Goal: Task Accomplishment & Management: Use online tool/utility

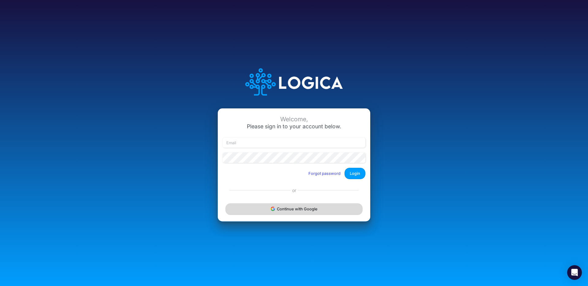
click at [253, 208] on button "Continue with Google" at bounding box center [293, 208] width 137 height 11
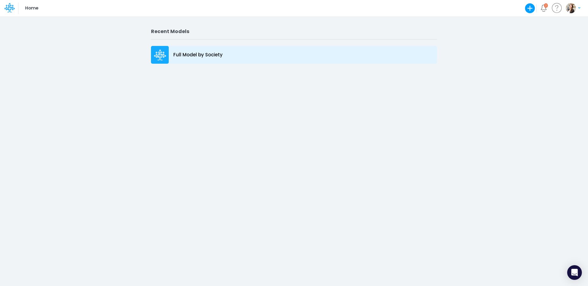
click at [181, 57] on p "Full Model by Society" at bounding box center [197, 54] width 49 height 7
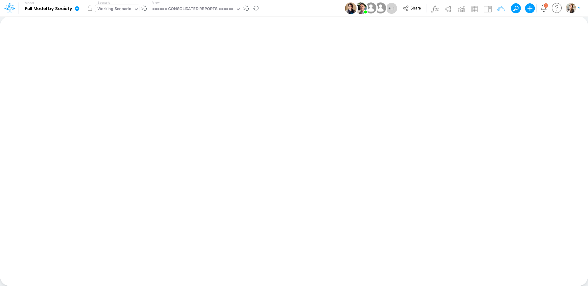
click at [106, 13] on div "Working Scenario" at bounding box center [114, 9] width 38 height 9
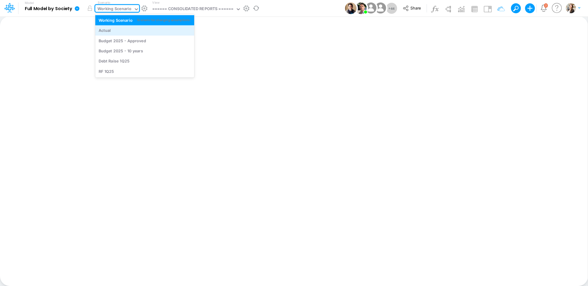
click at [108, 32] on div "Actual" at bounding box center [105, 31] width 12 height 6
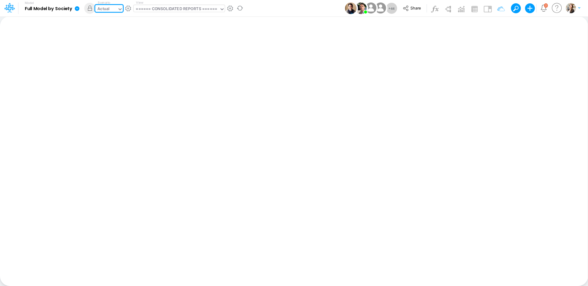
click at [144, 10] on div "====== CONSOLIDATED REPORTS ======" at bounding box center [176, 9] width 81 height 7
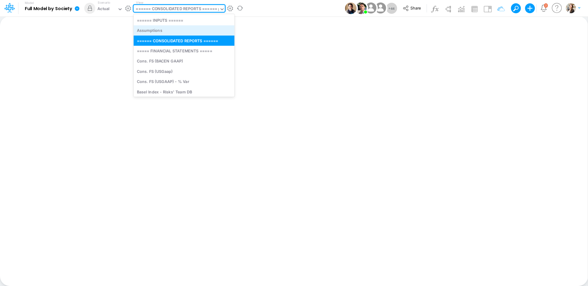
type input "fs"
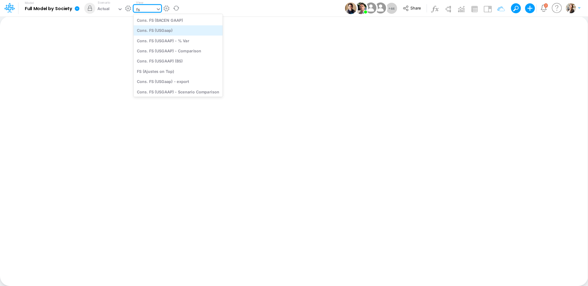
click at [169, 31] on div "Cons. FS (USGaap)" at bounding box center [177, 30] width 89 height 10
type input "Consolidated FS - USGAAP"
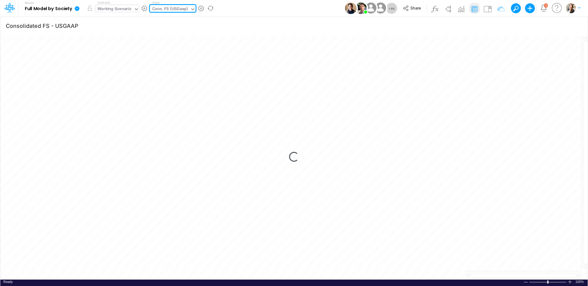
click at [129, 11] on div "Working Scenario" at bounding box center [114, 9] width 34 height 7
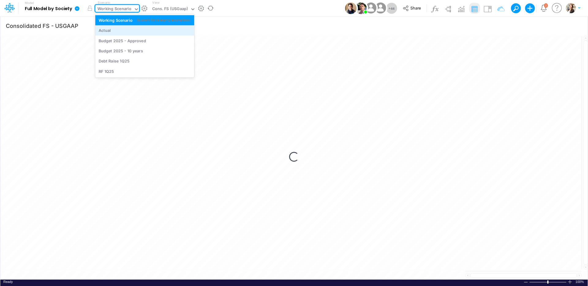
click at [125, 30] on div "Actual" at bounding box center [145, 31] width 92 height 6
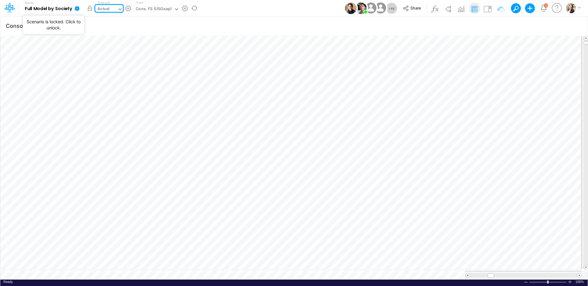
click at [91, 10] on button "button" at bounding box center [89, 8] width 11 height 11
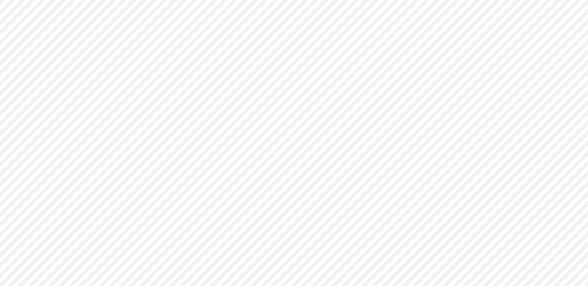
type input "Consolidated FS - USGAAP"
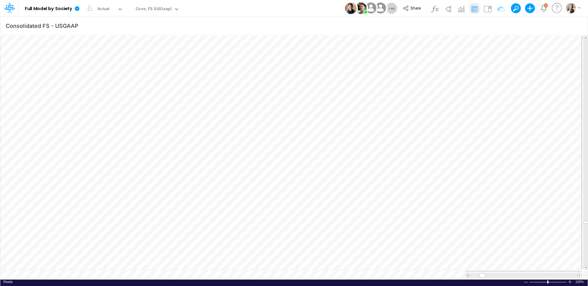
scroll to position [3, 0]
click at [357, 213] on div "Update data" at bounding box center [347, 208] width 45 height 12
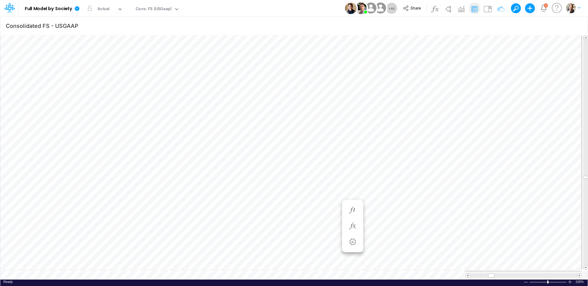
scroll to position [3, 0]
click at [352, 211] on icon "button" at bounding box center [352, 214] width 9 height 6
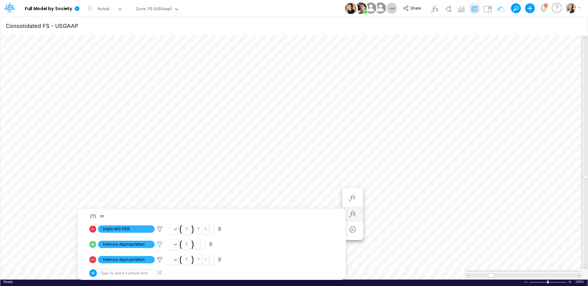
click at [160, 245] on icon at bounding box center [159, 244] width 9 height 6
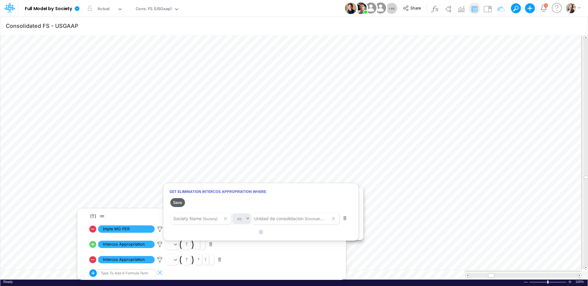
click at [177, 203] on button "Save" at bounding box center [177, 202] width 15 height 9
click at [179, 202] on button "Save" at bounding box center [177, 202] width 15 height 9
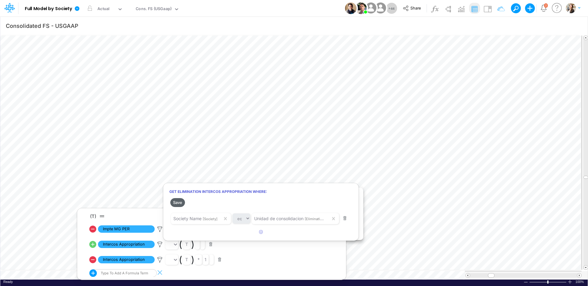
click at [179, 202] on button "Save" at bounding box center [177, 202] width 15 height 9
click at [179, 201] on button "Save" at bounding box center [177, 202] width 15 height 9
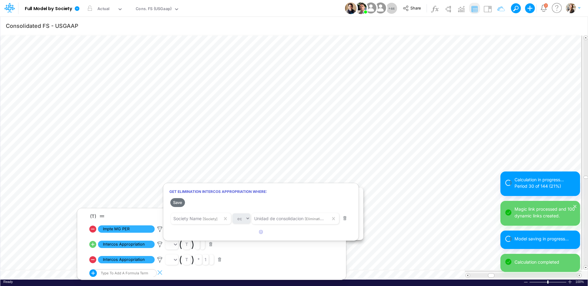
click at [308, 263] on div at bounding box center [294, 144] width 588 height 283
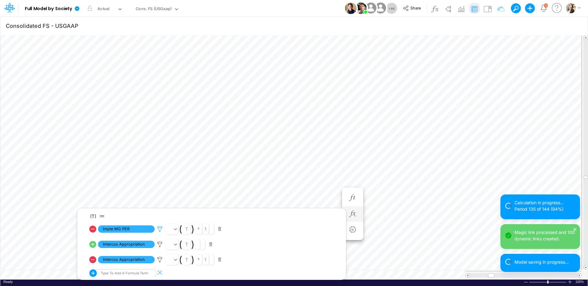
click at [160, 230] on icon at bounding box center [159, 229] width 9 height 6
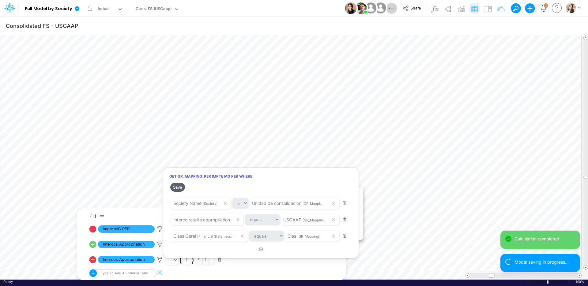
click at [181, 187] on button "Save" at bounding box center [177, 187] width 15 height 9
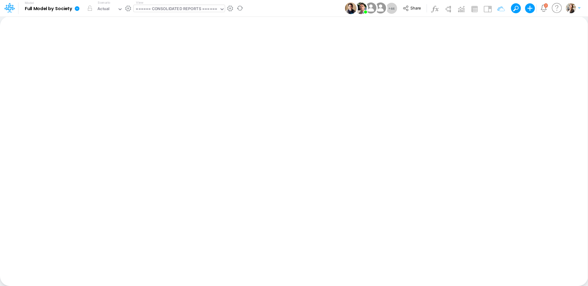
click at [162, 7] on div "====== CONSOLIDATED REPORTS ======" at bounding box center [176, 9] width 81 height 7
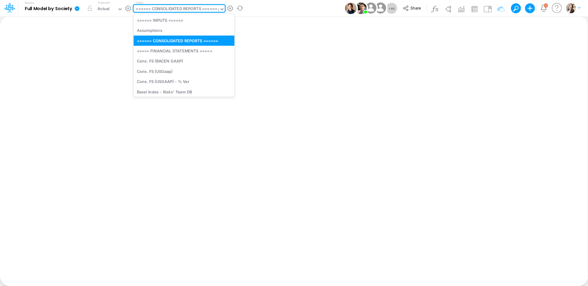
type input "fs"
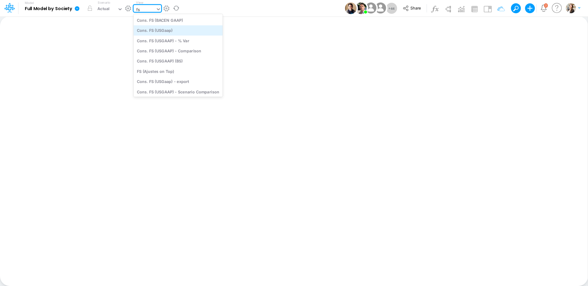
click at [166, 32] on div "Cons. FS (USGaap)" at bounding box center [177, 30] width 89 height 10
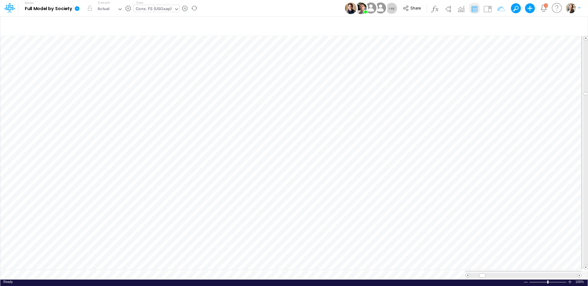
scroll to position [3, 0]
click at [496, 224] on icon "button" at bounding box center [499, 226] width 9 height 6
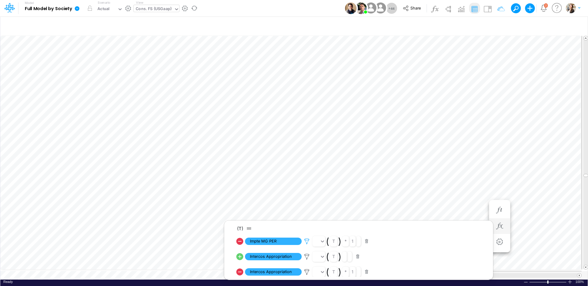
click at [306, 241] on icon at bounding box center [306, 241] width 9 height 6
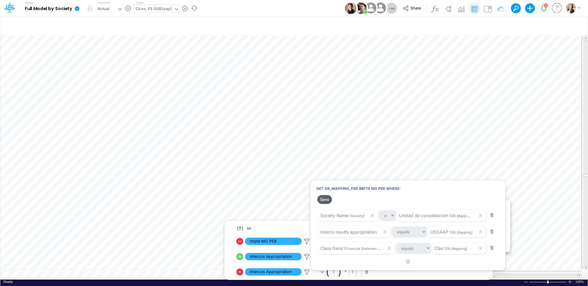
click at [323, 200] on button "Save" at bounding box center [324, 199] width 15 height 9
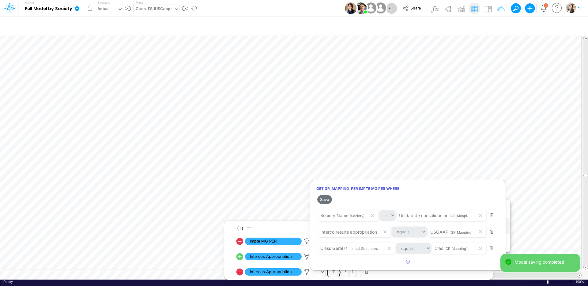
click at [294, 227] on div at bounding box center [294, 144] width 588 height 283
click at [383, 274] on li "Intercos Appropriation ( t ) * 1" at bounding box center [362, 271] width 253 height 15
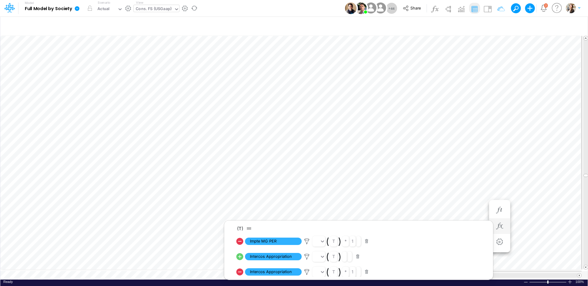
click at [240, 256] on icon at bounding box center [239, 256] width 9 height 9
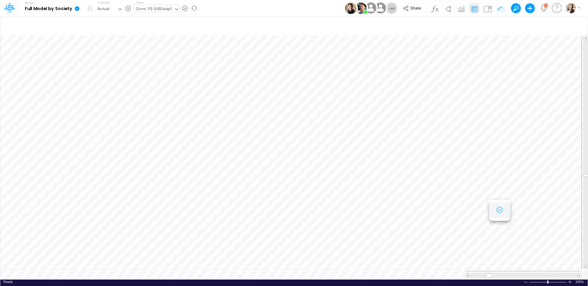
click at [501, 211] on icon "button" at bounding box center [499, 210] width 9 height 6
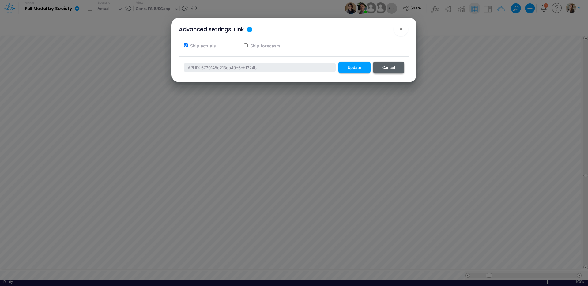
click at [393, 68] on button "Cancel" at bounding box center [388, 68] width 31 height 12
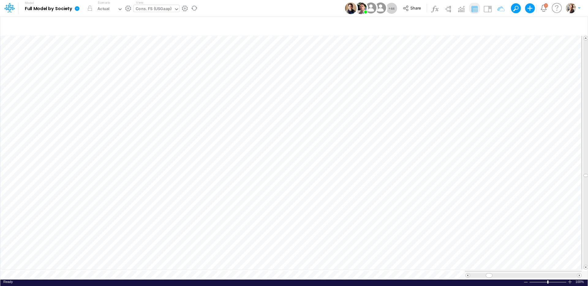
scroll to position [3, 0]
click at [501, 225] on icon "button" at bounding box center [499, 226] width 9 height 6
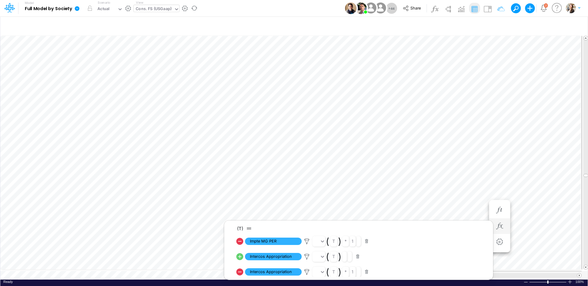
click at [241, 273] on icon at bounding box center [239, 271] width 7 height 7
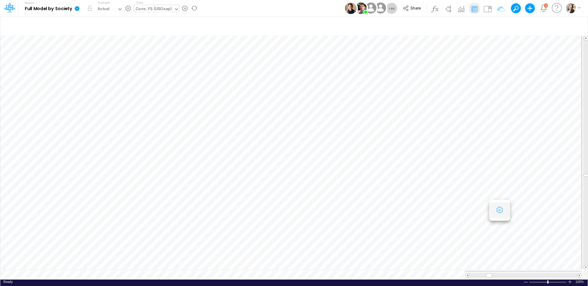
click at [500, 210] on icon "button" at bounding box center [499, 210] width 9 height 6
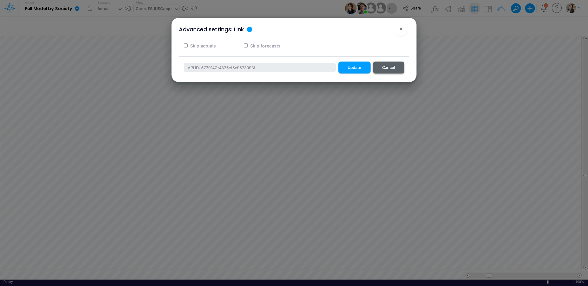
click at [398, 69] on button "Cancel" at bounding box center [388, 68] width 31 height 12
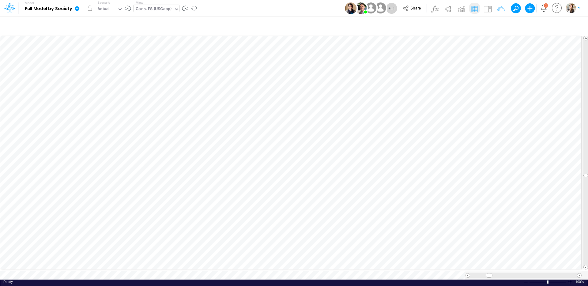
scroll to position [3, 0]
click at [498, 227] on icon "button" at bounding box center [499, 226] width 9 height 6
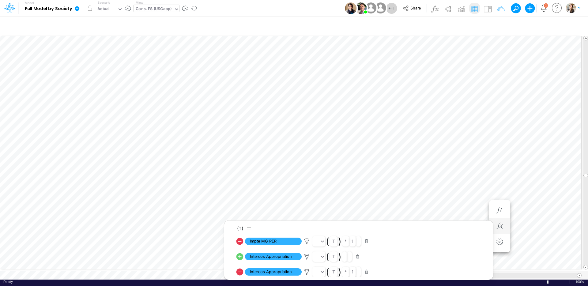
click at [240, 241] on icon at bounding box center [239, 241] width 7 height 7
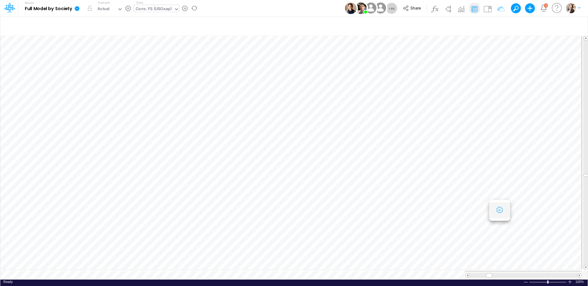
click at [500, 209] on icon "button" at bounding box center [499, 210] width 9 height 6
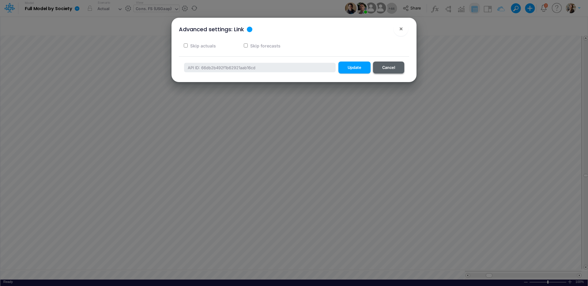
click at [386, 69] on button "Cancel" at bounding box center [388, 68] width 31 height 12
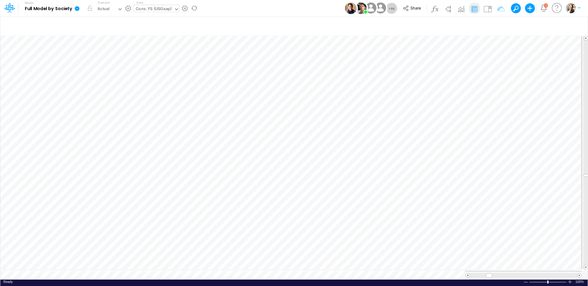
scroll to position [3, 0]
click at [500, 226] on icon "button" at bounding box center [499, 226] width 9 height 6
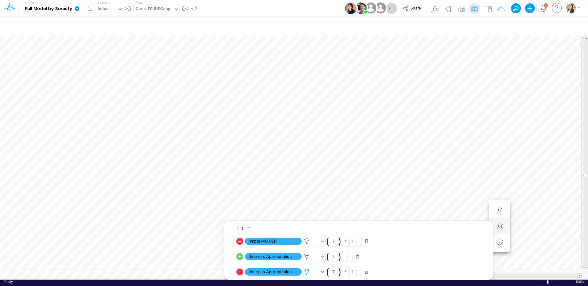
click at [306, 260] on icon at bounding box center [306, 256] width 9 height 6
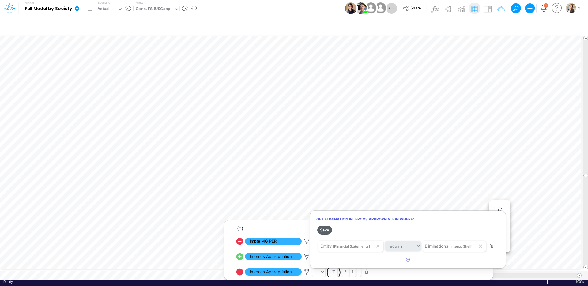
click at [323, 230] on button "Save" at bounding box center [324, 230] width 15 height 9
click at [415, 156] on div at bounding box center [294, 144] width 588 height 283
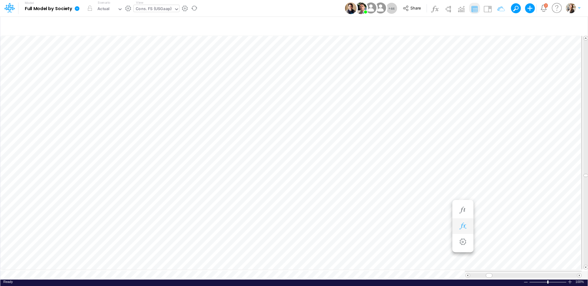
scroll to position [3, 0]
click at [498, 208] on icon "button" at bounding box center [499, 210] width 9 height 6
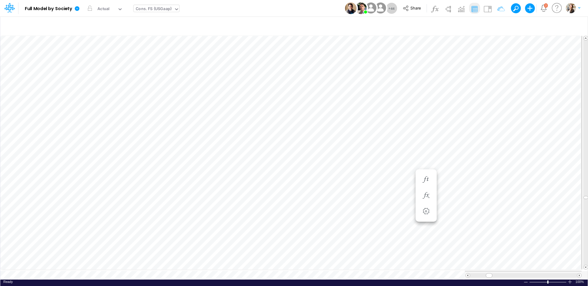
scroll to position [3, 0]
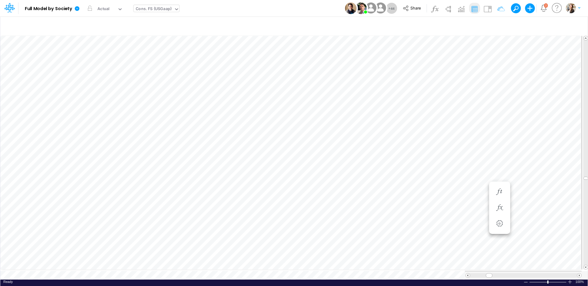
scroll to position [3, 0]
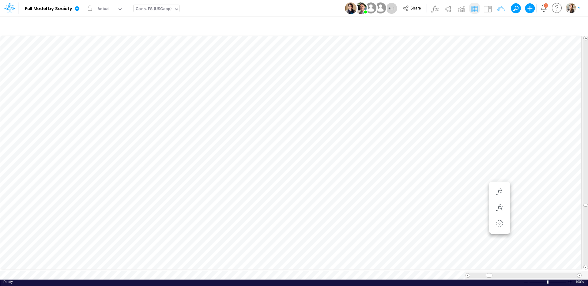
scroll to position [3, 0]
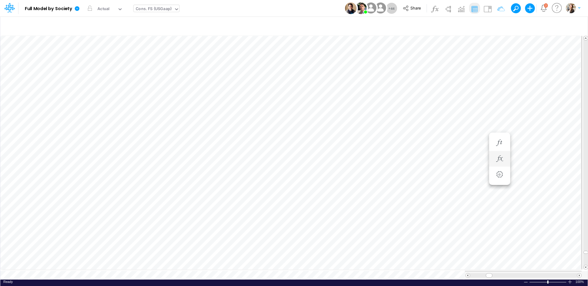
scroll to position [3, 0]
click at [500, 224] on icon "button" at bounding box center [499, 226] width 9 height 6
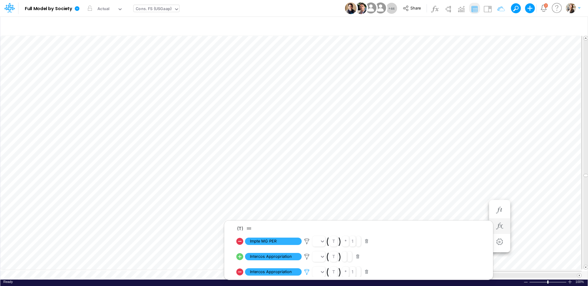
click at [306, 260] on icon at bounding box center [306, 256] width 9 height 6
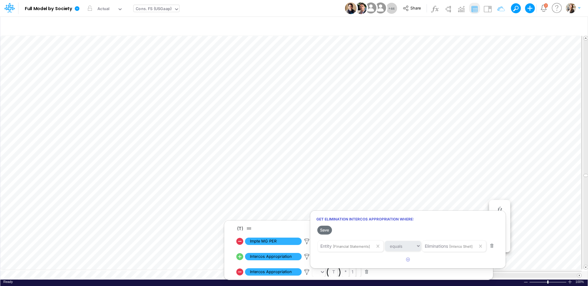
click at [382, 202] on div at bounding box center [294, 144] width 588 height 283
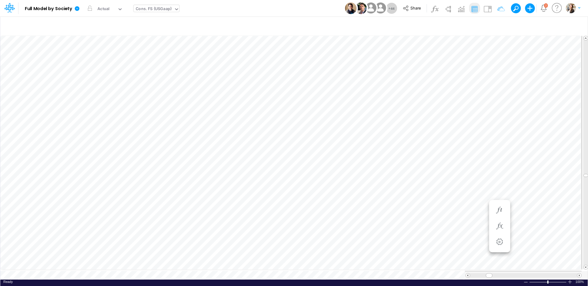
scroll to position [3, 0]
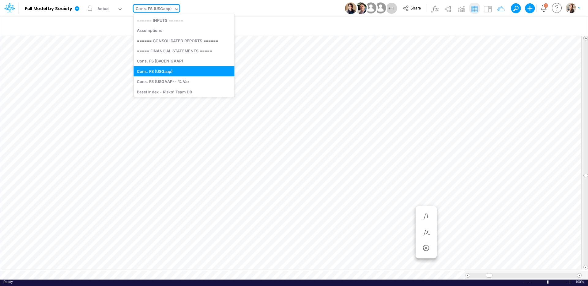
click at [151, 9] on div "Cons. FS (USGaap)" at bounding box center [154, 9] width 36 height 7
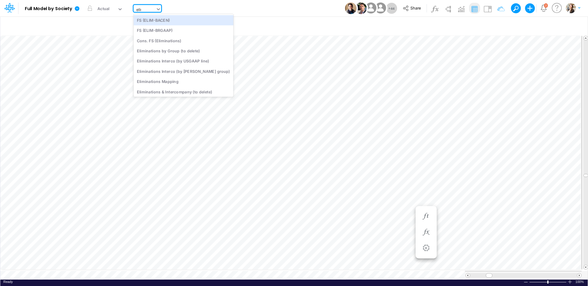
type input "elimi"
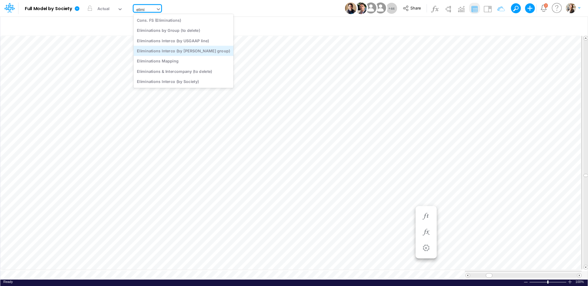
click at [170, 53] on div "Eliminations Interco (by ELIM group)" at bounding box center [183, 51] width 100 height 10
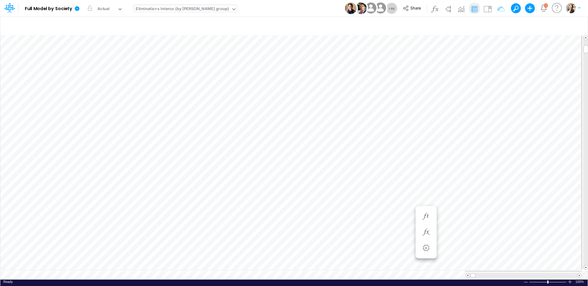
scroll to position [3, 0]
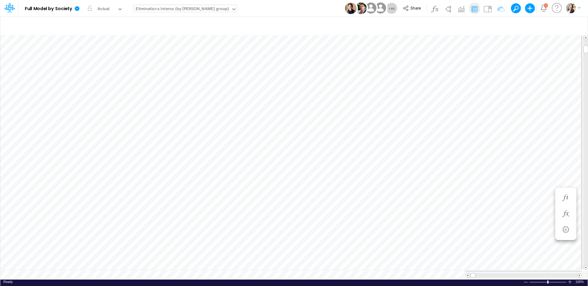
scroll to position [3, 0]
click at [561, 206] on icon "button" at bounding box center [565, 204] width 9 height 6
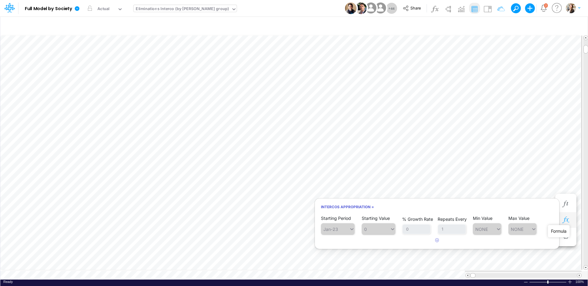
click at [568, 219] on icon "button" at bounding box center [565, 220] width 9 height 6
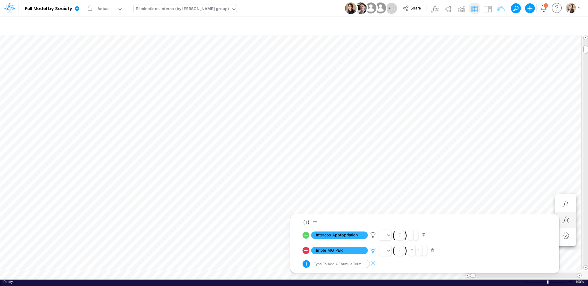
click at [373, 249] on icon at bounding box center [372, 250] width 9 height 6
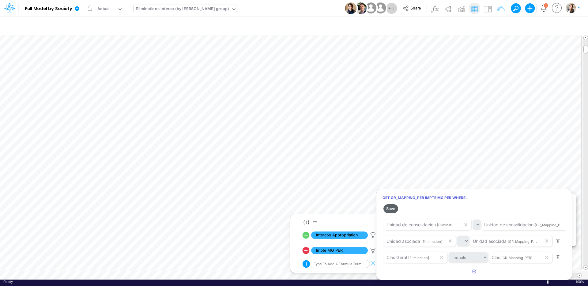
click at [395, 209] on button "Save" at bounding box center [390, 208] width 15 height 9
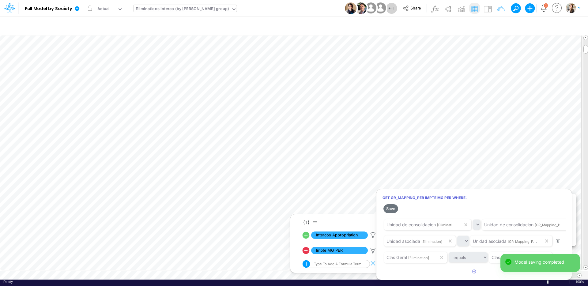
click at [430, 180] on div at bounding box center [294, 144] width 588 height 283
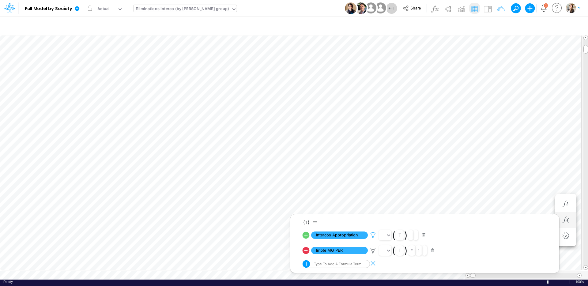
click at [372, 234] on icon at bounding box center [372, 235] width 9 height 6
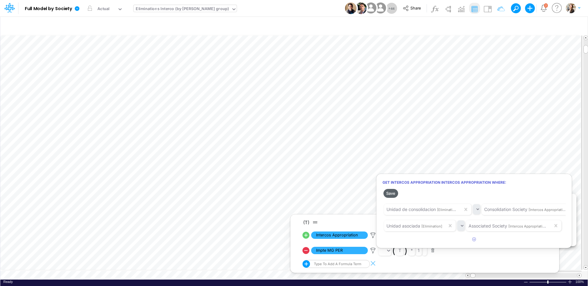
click at [390, 194] on button "Save" at bounding box center [390, 193] width 15 height 9
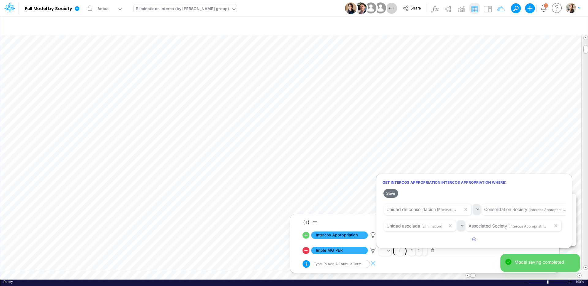
click at [511, 165] on div at bounding box center [294, 144] width 588 height 283
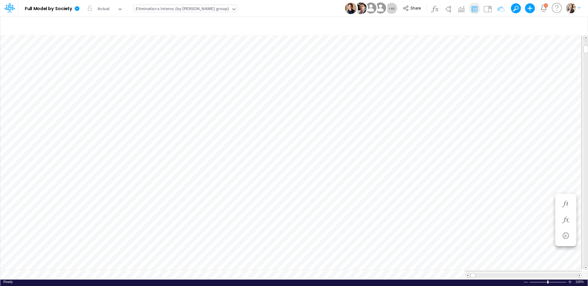
click at [147, 10] on div "Eliminations Interco (by ELIM group)" at bounding box center [182, 9] width 93 height 7
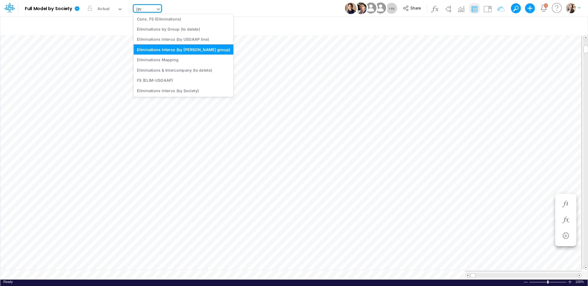
scroll to position [0, 0]
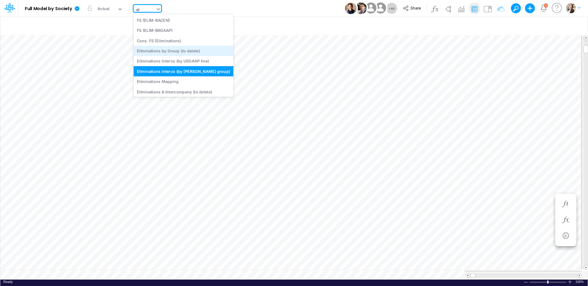
type input "e"
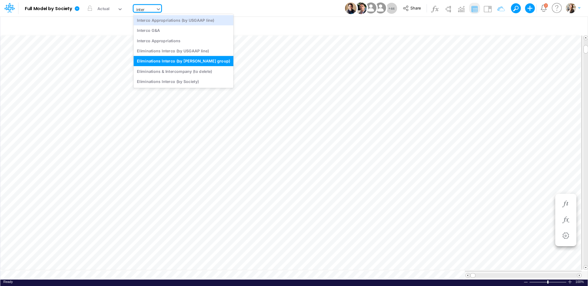
type input "interc"
click at [193, 21] on div "Interco Appropriations (by USGAAP line)" at bounding box center [183, 20] width 100 height 10
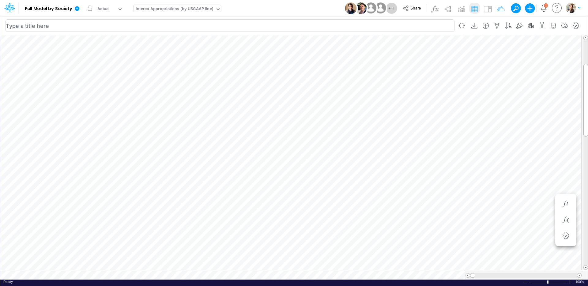
scroll to position [3, 0]
click at [169, 9] on div "Interco Appropriations (by USGAAP line)" at bounding box center [174, 9] width 77 height 7
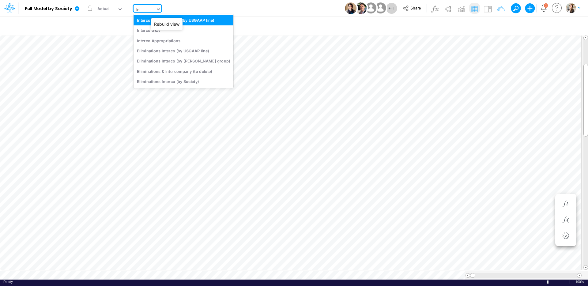
scroll to position [0, 0]
type input "interc"
click at [164, 42] on div "Interco Appropriations" at bounding box center [183, 40] width 100 height 10
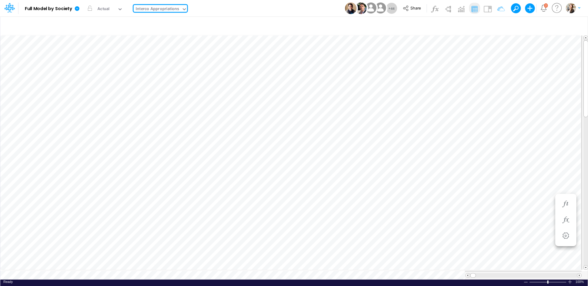
click at [159, 9] on div "Interco Appropriations" at bounding box center [157, 9] width 43 height 7
click at [155, 9] on div "Interco Appropriations" at bounding box center [157, 9] width 43 height 7
type input "e"
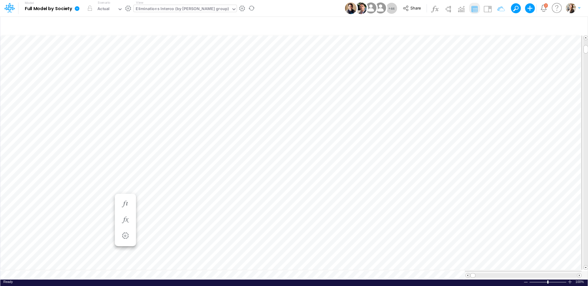
scroll to position [3, 0]
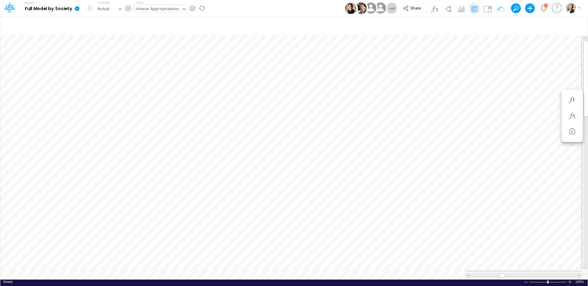
scroll to position [3, 0]
click at [497, 81] on icon "button" at bounding box center [498, 81] width 9 height 6
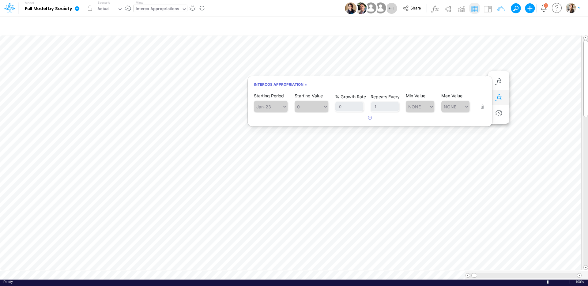
click at [498, 92] on button "button" at bounding box center [498, 97] width 11 height 12
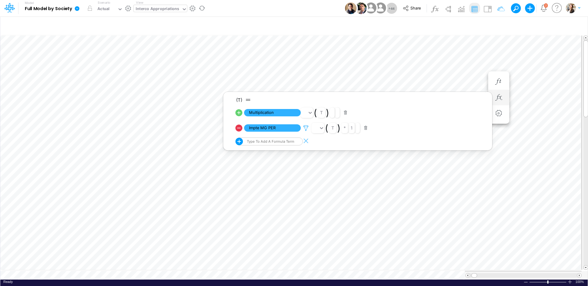
click at [307, 127] on icon at bounding box center [305, 128] width 9 height 6
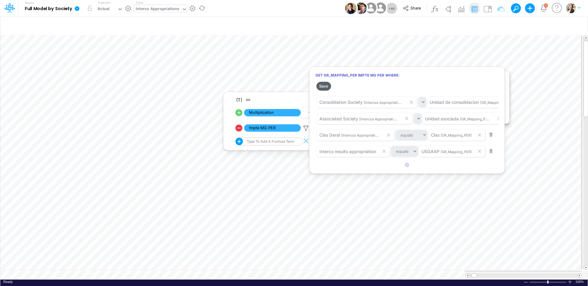
click at [325, 84] on button "Save" at bounding box center [323, 86] width 15 height 9
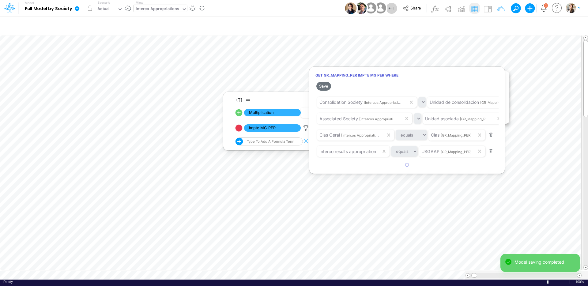
click at [461, 66] on div at bounding box center [294, 144] width 588 height 283
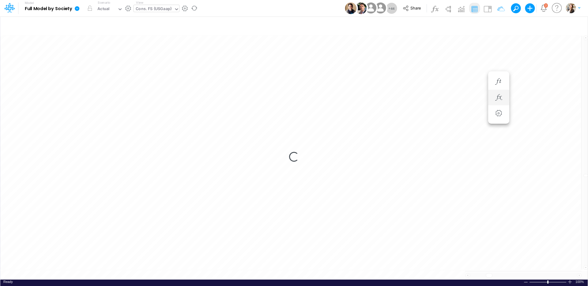
scroll to position [3, 0]
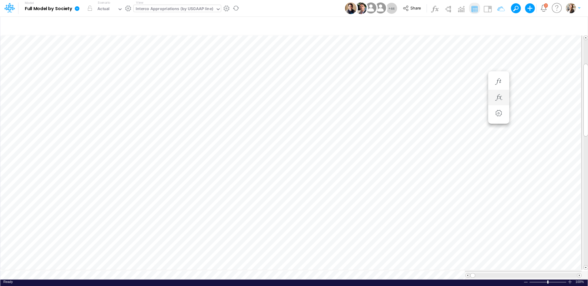
scroll to position [3, 0]
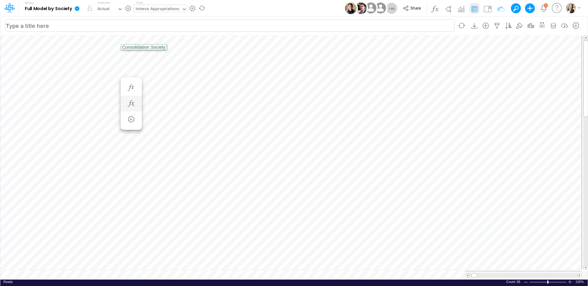
click at [113, 27] on input "text" at bounding box center [230, 25] width 449 height 13
click at [498, 24] on icon "button" at bounding box center [496, 26] width 9 height 6
select select "notEqual"
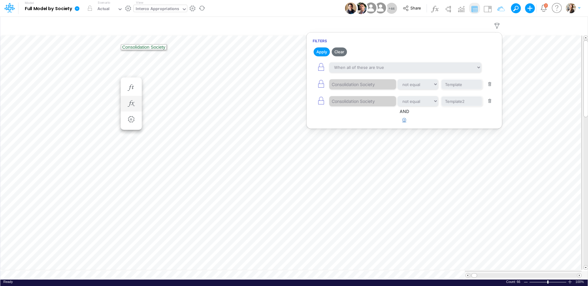
click at [404, 121] on icon "button" at bounding box center [404, 120] width 4 height 4
select select "tableSearchOR"
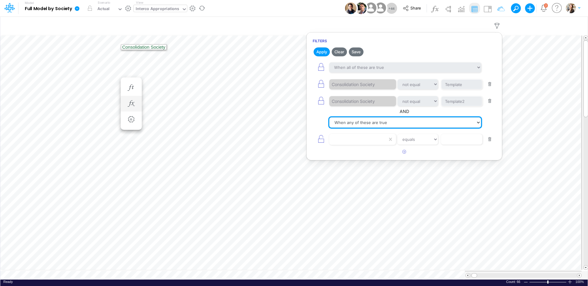
click at [365, 122] on select "When all of these are true When any of these are true" at bounding box center [405, 122] width 152 height 10
click at [329, 117] on select "When all of these are true When any of these are true" at bounding box center [405, 122] width 152 height 10
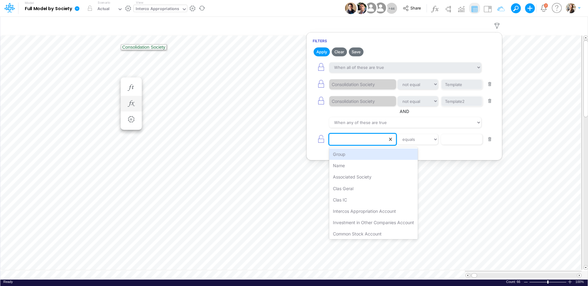
click at [362, 140] on div at bounding box center [358, 139] width 58 height 10
type input "c"
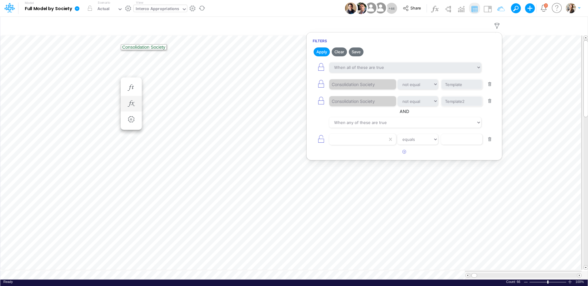
click at [491, 84] on button "button" at bounding box center [489, 84] width 12 height 8
type input "Template2"
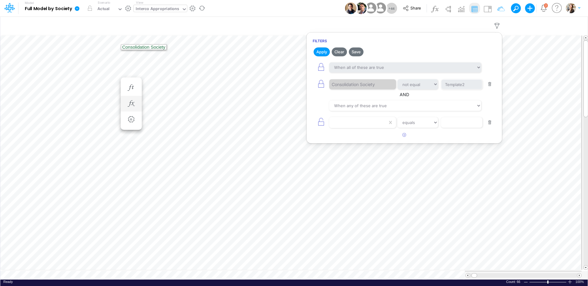
click at [491, 84] on button "button" at bounding box center [489, 84] width 12 height 8
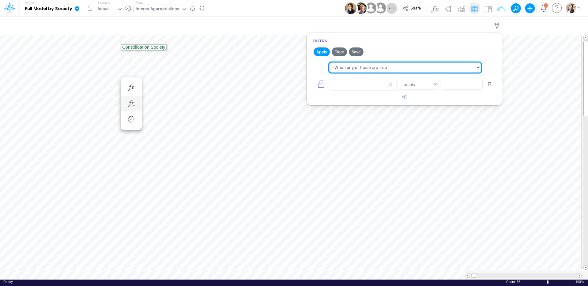
click at [365, 69] on select "When all of these are true When any of these are true" at bounding box center [405, 67] width 152 height 10
click at [329, 62] on select "When all of these are true When any of these are true" at bounding box center [405, 67] width 152 height 10
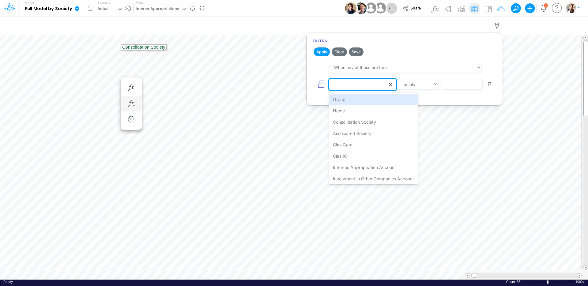
click at [361, 84] on div at bounding box center [358, 84] width 58 height 10
type input "consol"
click at [375, 99] on div "Consolidation Society" at bounding box center [362, 99] width 67 height 11
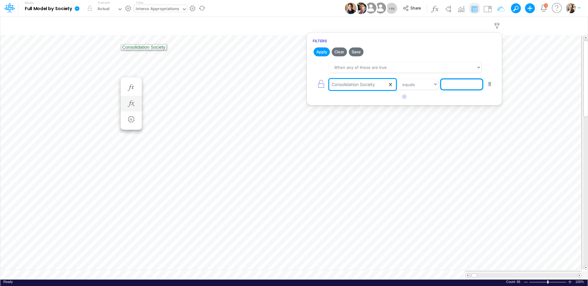
click at [461, 84] on input "text" at bounding box center [461, 84] width 41 height 10
type input "y"
type input "Y1/01BR"
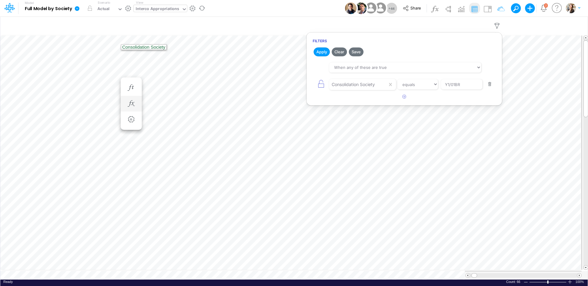
click at [428, 97] on article at bounding box center [403, 97] width 195 height 10
click at [404, 97] on icon "button" at bounding box center [404, 97] width 4 height 4
click at [365, 90] on div at bounding box center [358, 84] width 58 height 10
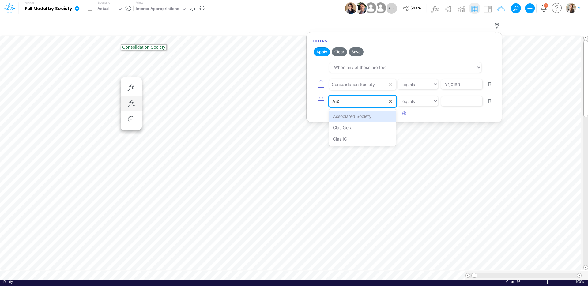
type input "ASSO"
click at [366, 113] on div "Associated Society" at bounding box center [362, 115] width 67 height 11
click at [450, 90] on input "text" at bounding box center [461, 84] width 41 height 10
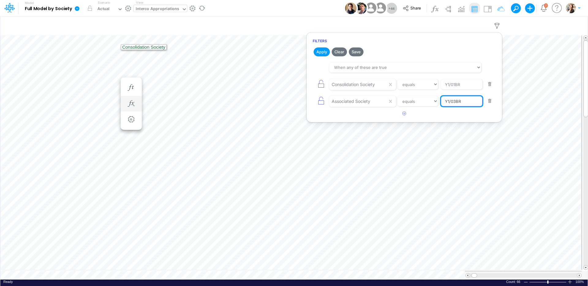
type input "Y1/03BR"
click at [453, 114] on article at bounding box center [403, 114] width 195 height 10
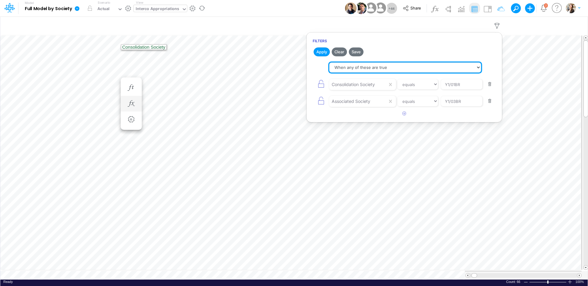
click at [379, 66] on select "When all of these are true When any of these are true" at bounding box center [405, 67] width 152 height 10
select select "tableSearchAND"
click at [329, 62] on select "When all of these are true When any of these are true" at bounding box center [405, 67] width 152 height 10
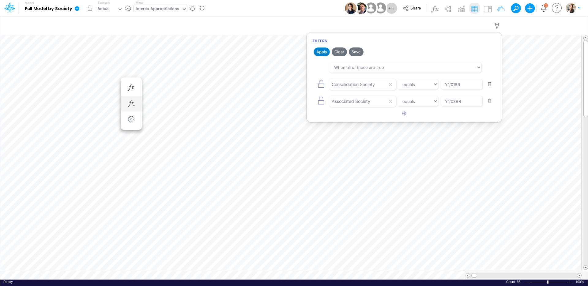
click at [321, 52] on button "Apply" at bounding box center [321, 51] width 16 height 9
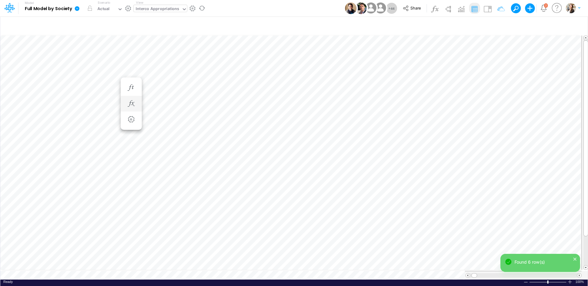
scroll to position [3, 0]
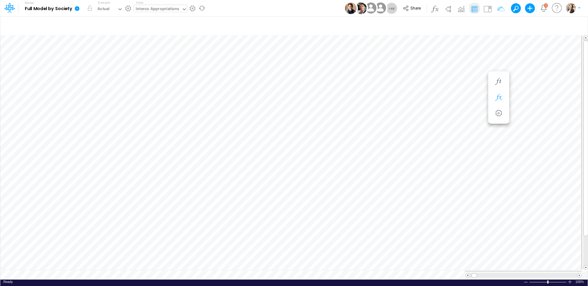
click at [503, 95] on button "button" at bounding box center [498, 97] width 11 height 12
click at [497, 98] on icon "button" at bounding box center [498, 97] width 9 height 6
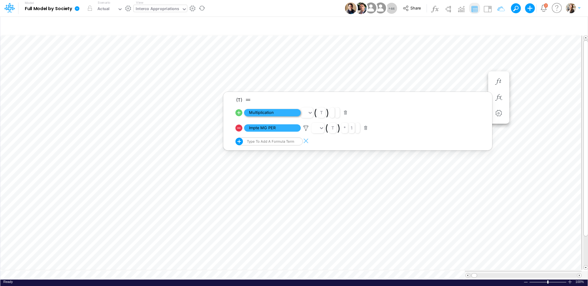
click at [270, 113] on span "Multiplication" at bounding box center [272, 113] width 57 height 8
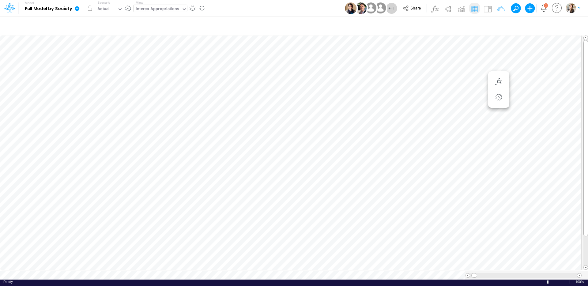
scroll to position [3, 0]
click at [499, 98] on icon "button" at bounding box center [498, 97] width 9 height 6
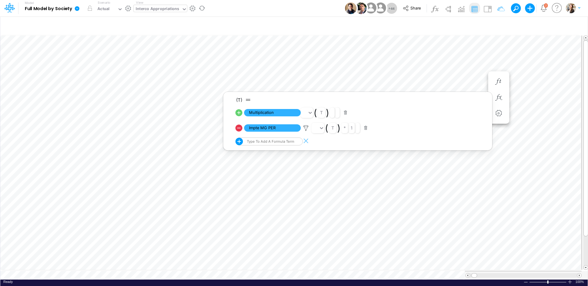
click at [240, 128] on icon at bounding box center [238, 128] width 9 height 9
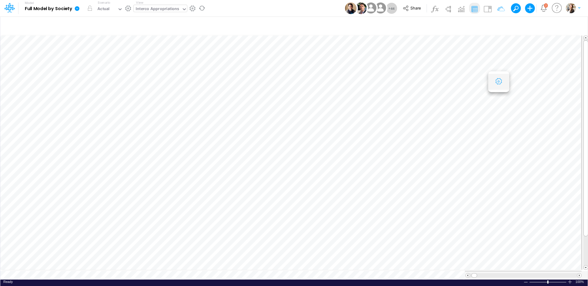
click at [496, 83] on icon "button" at bounding box center [498, 81] width 9 height 6
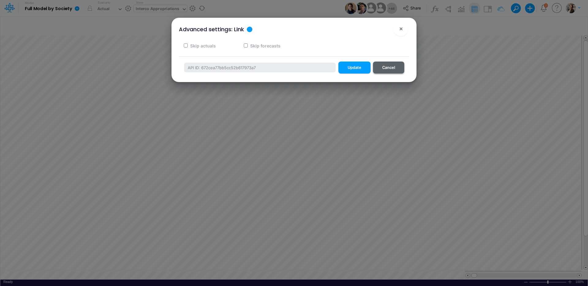
click at [389, 67] on button "Cancel" at bounding box center [388, 68] width 31 height 12
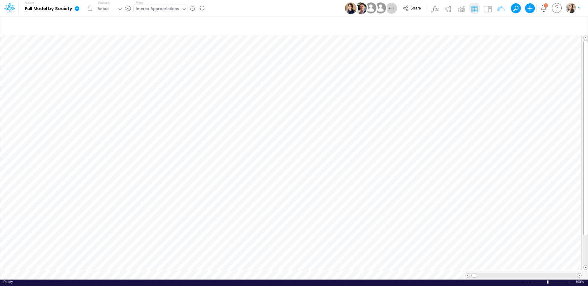
scroll to position [3, 0]
click at [462, 98] on icon "button" at bounding box center [461, 97] width 9 height 6
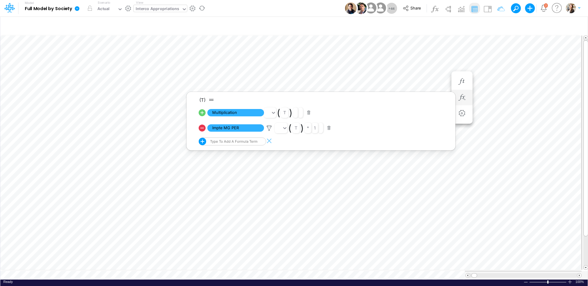
click at [202, 114] on icon at bounding box center [202, 112] width 9 height 9
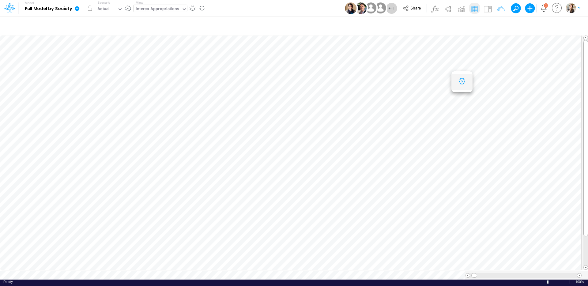
click at [464, 81] on icon "button" at bounding box center [461, 81] width 9 height 6
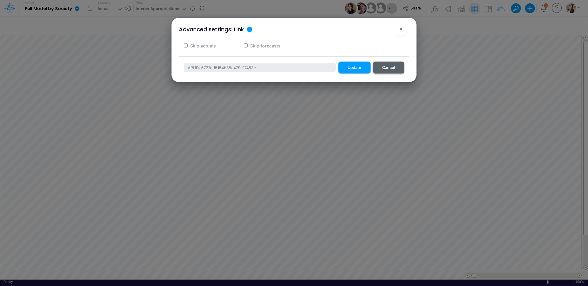
click at [397, 69] on button "Cancel" at bounding box center [388, 68] width 31 height 12
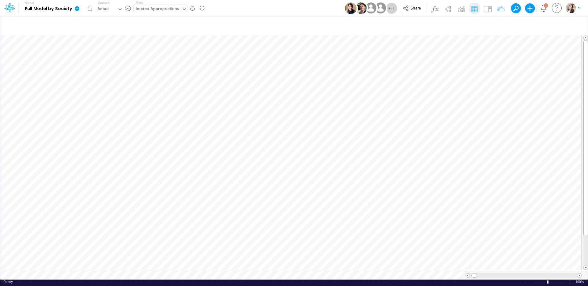
scroll to position [3, 0]
click at [497, 98] on icon "button" at bounding box center [498, 97] width 9 height 6
